Goal: Information Seeking & Learning: Learn about a topic

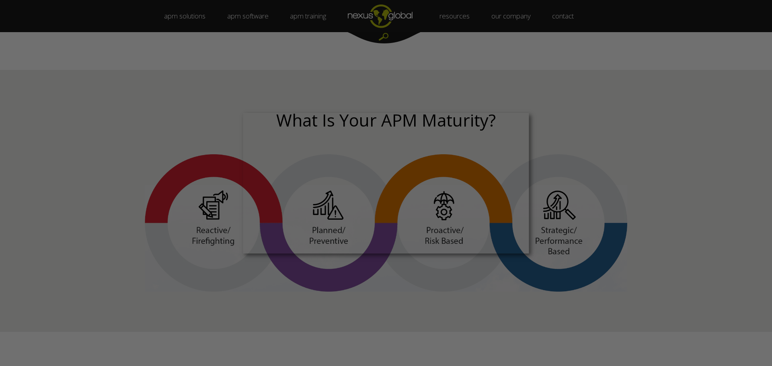
click at [482, 67] on div at bounding box center [390, 185] width 780 height 370
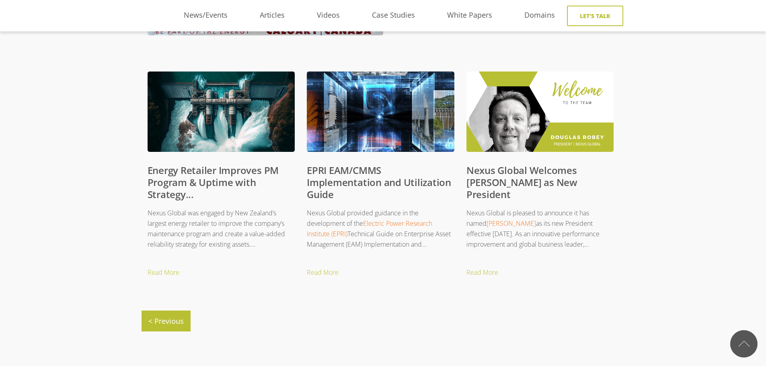
scroll to position [374, 0]
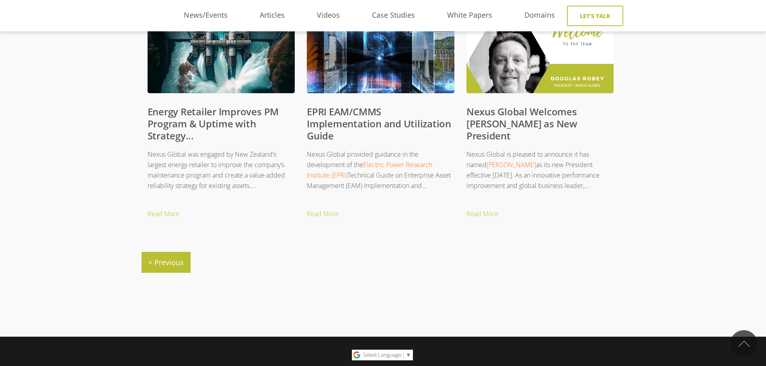
click at [344, 123] on link "EPRI EAM/CMMS Implementation and Utilization Guide" at bounding box center [379, 123] width 144 height 37
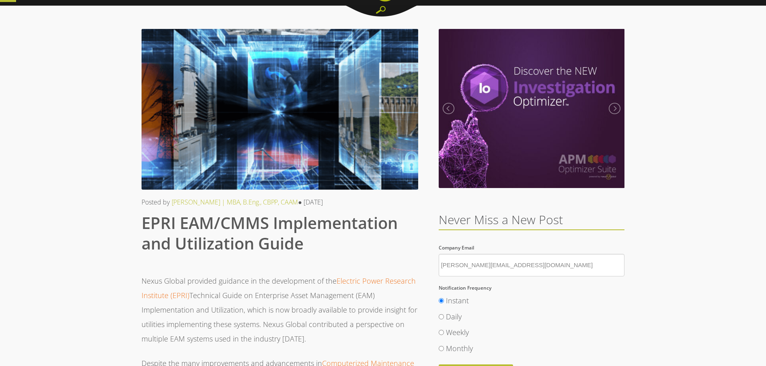
scroll to position [40, 0]
